Goal: Information Seeking & Learning: Learn about a topic

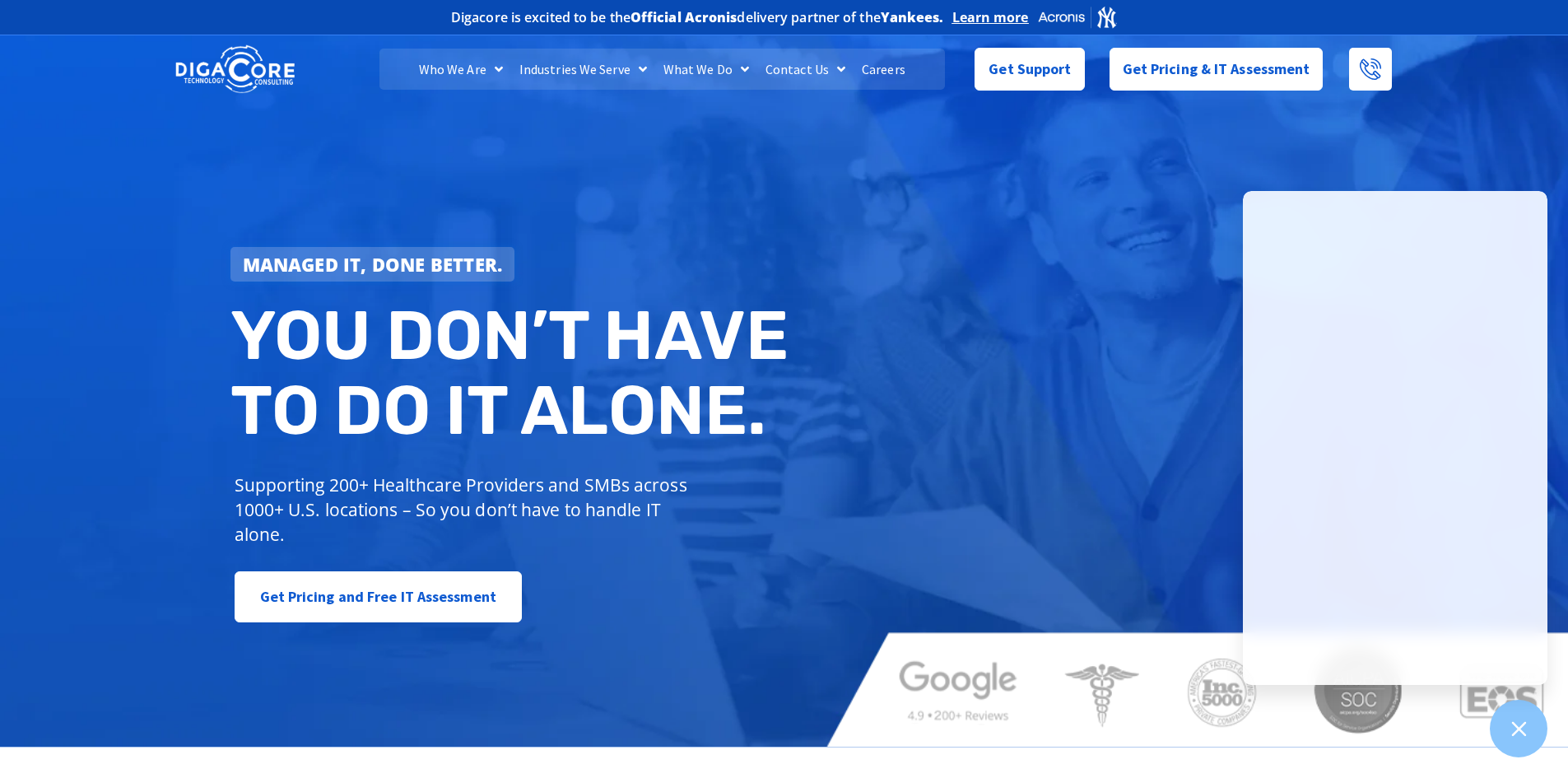
click at [887, 69] on link "Careers" at bounding box center [884, 69] width 60 height 42
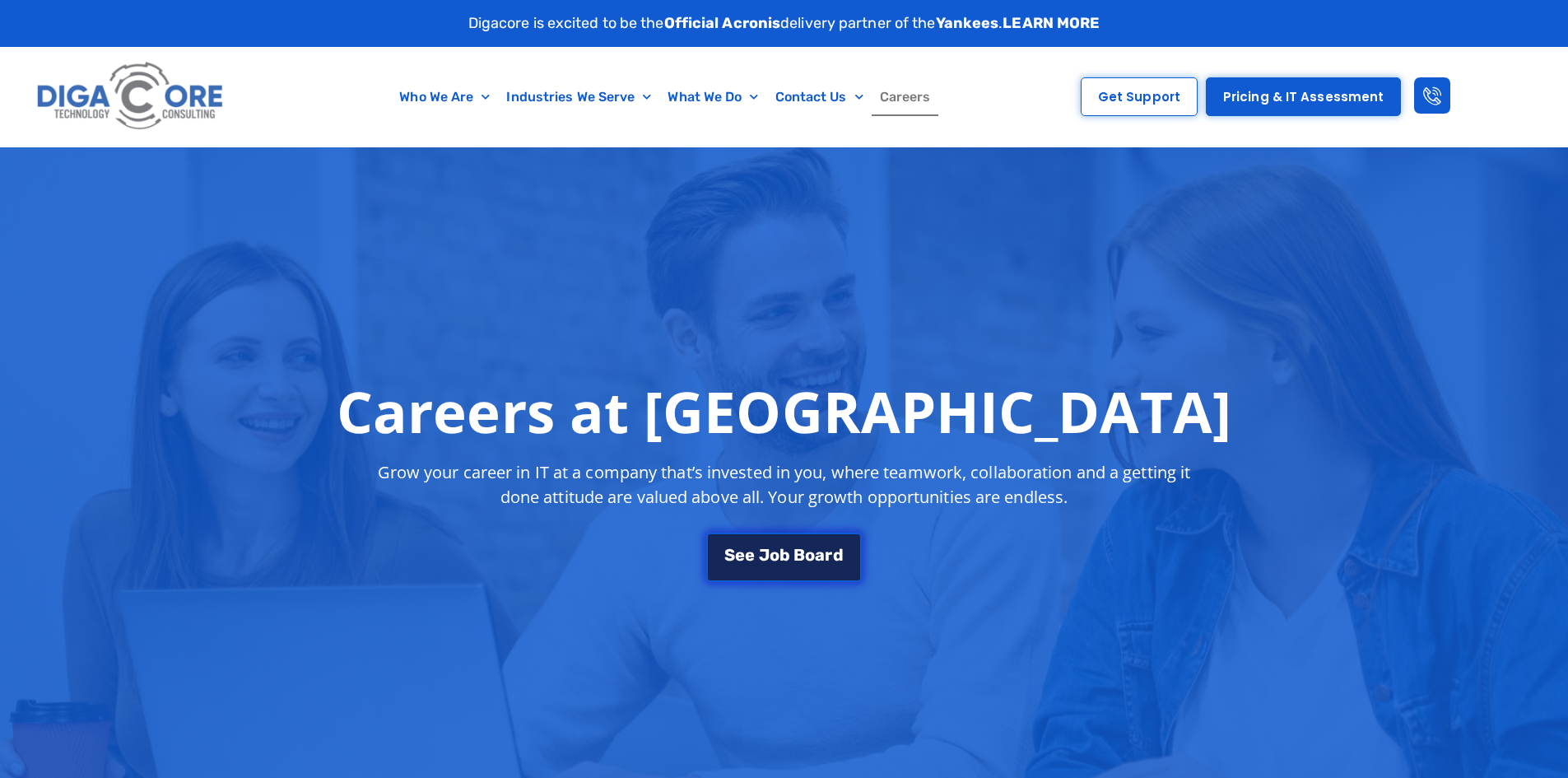
click at [777, 546] on span "o" at bounding box center [775, 554] width 10 height 17
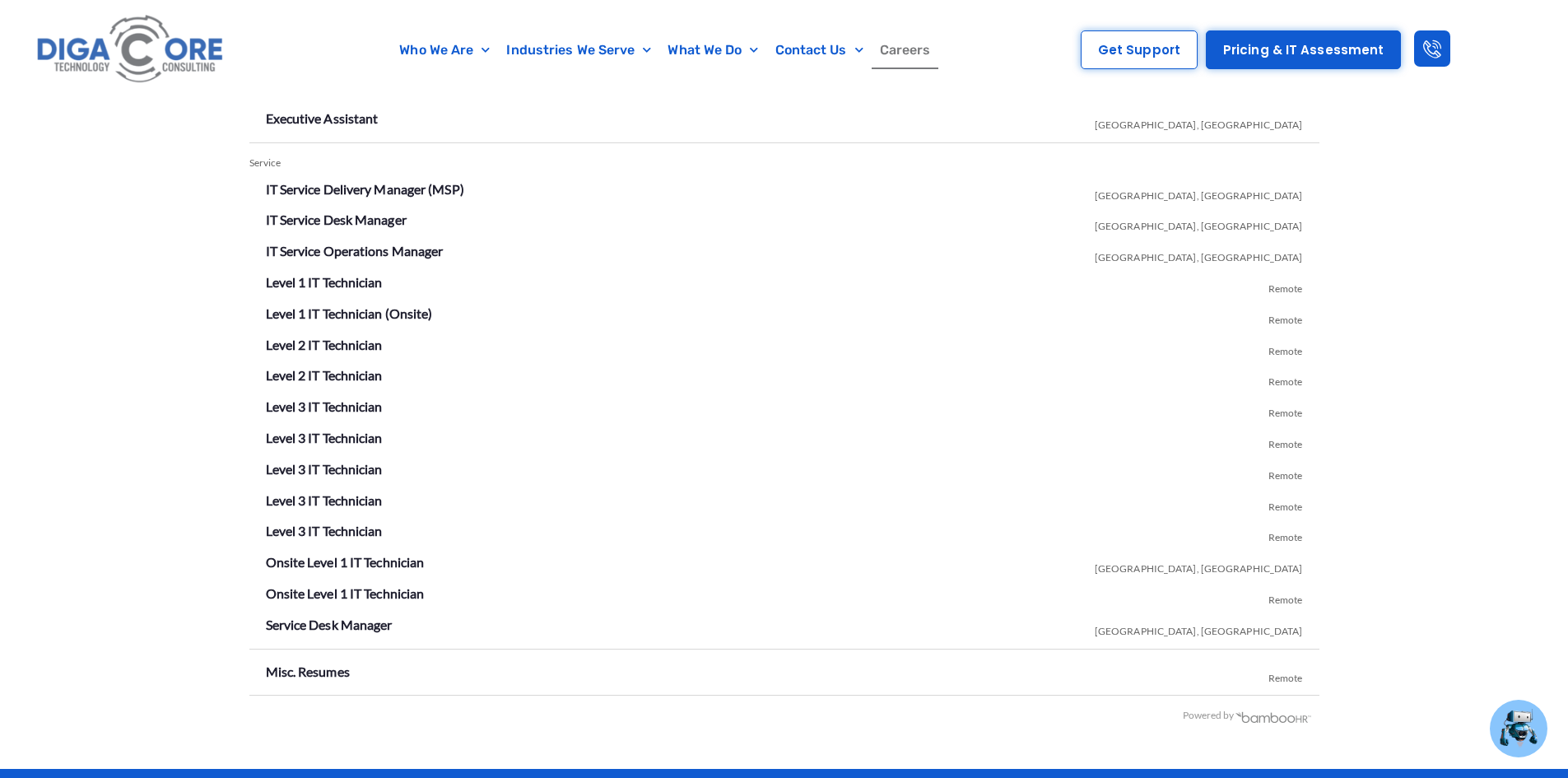
scroll to position [2898, 0]
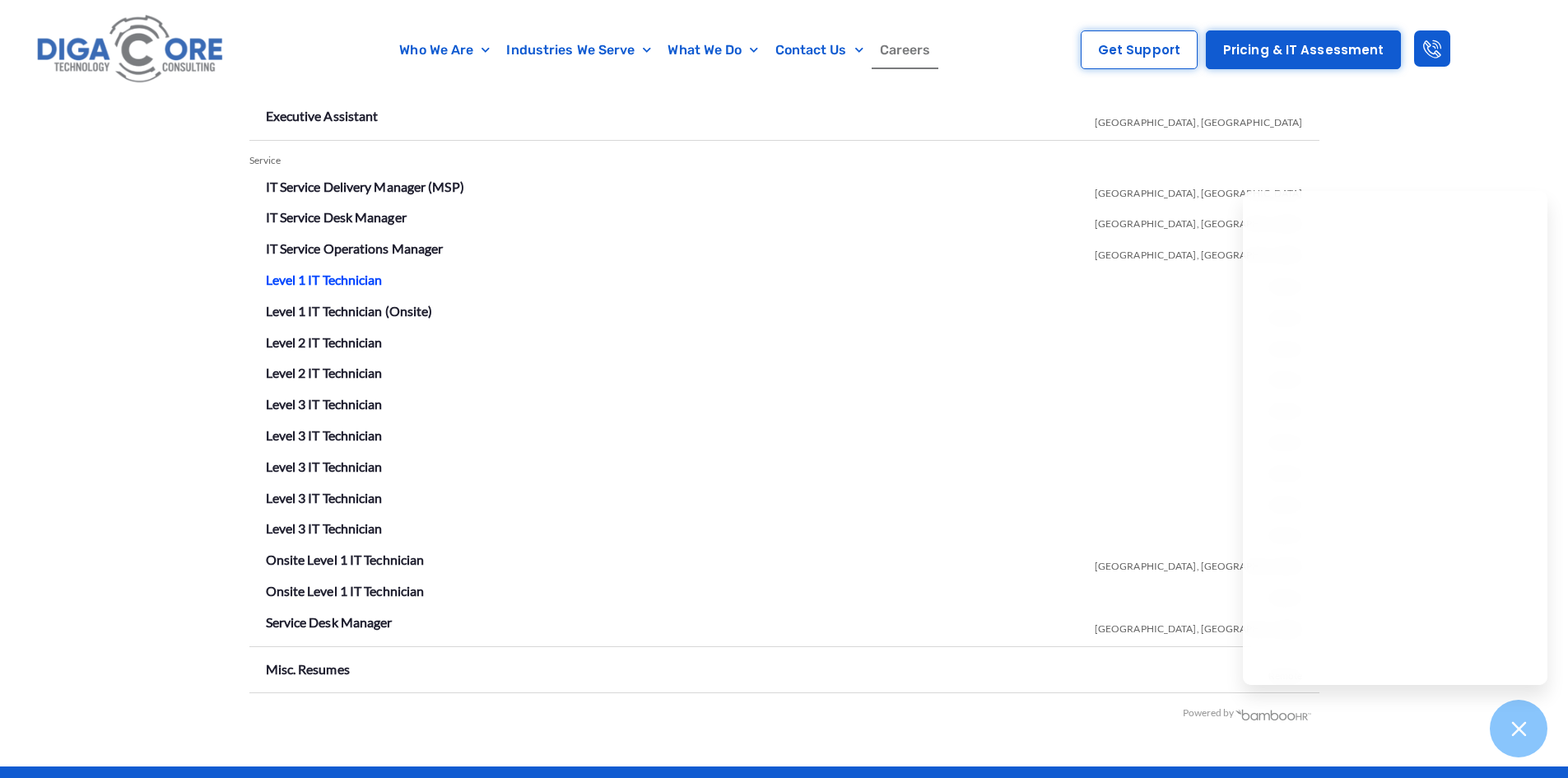
click at [361, 278] on link "Level 1 IT Technician" at bounding box center [324, 279] width 117 height 16
